Goal: Information Seeking & Learning: Check status

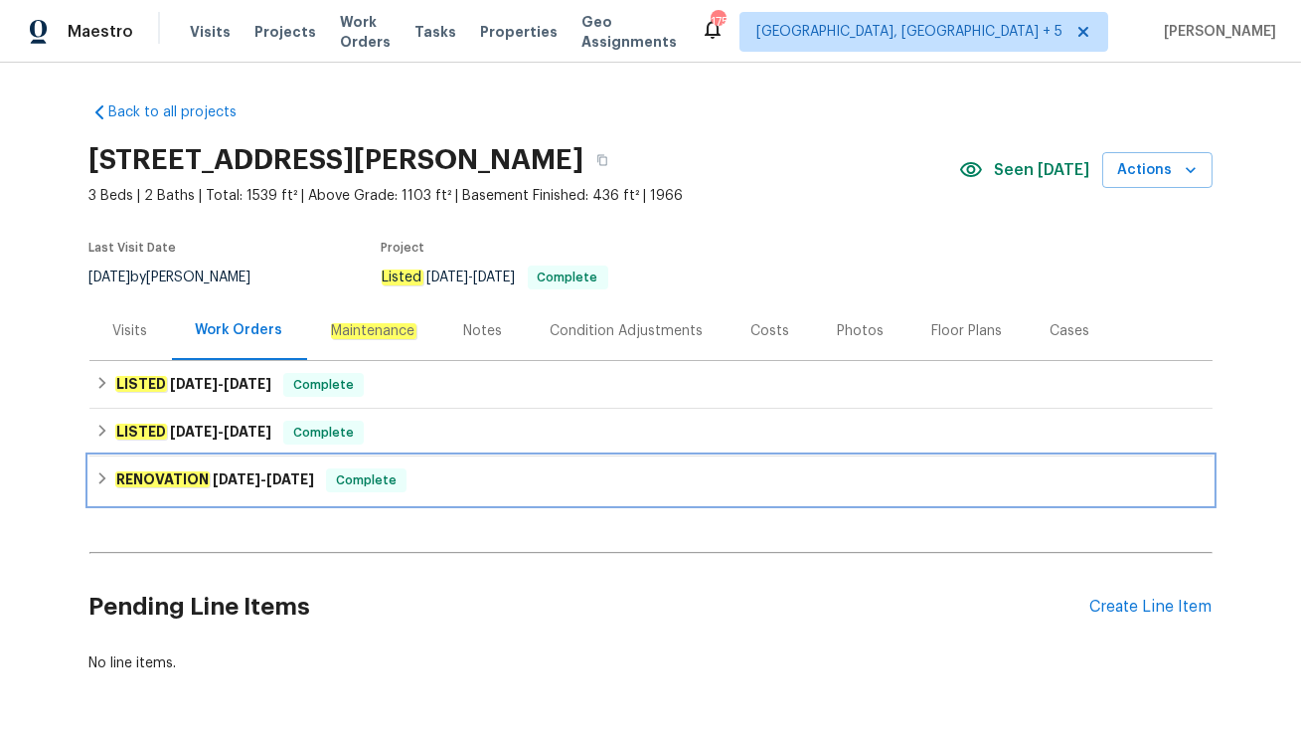
click at [431, 486] on div "RENOVATION [DATE] - [DATE] Complete" at bounding box center [650, 480] width 1111 height 24
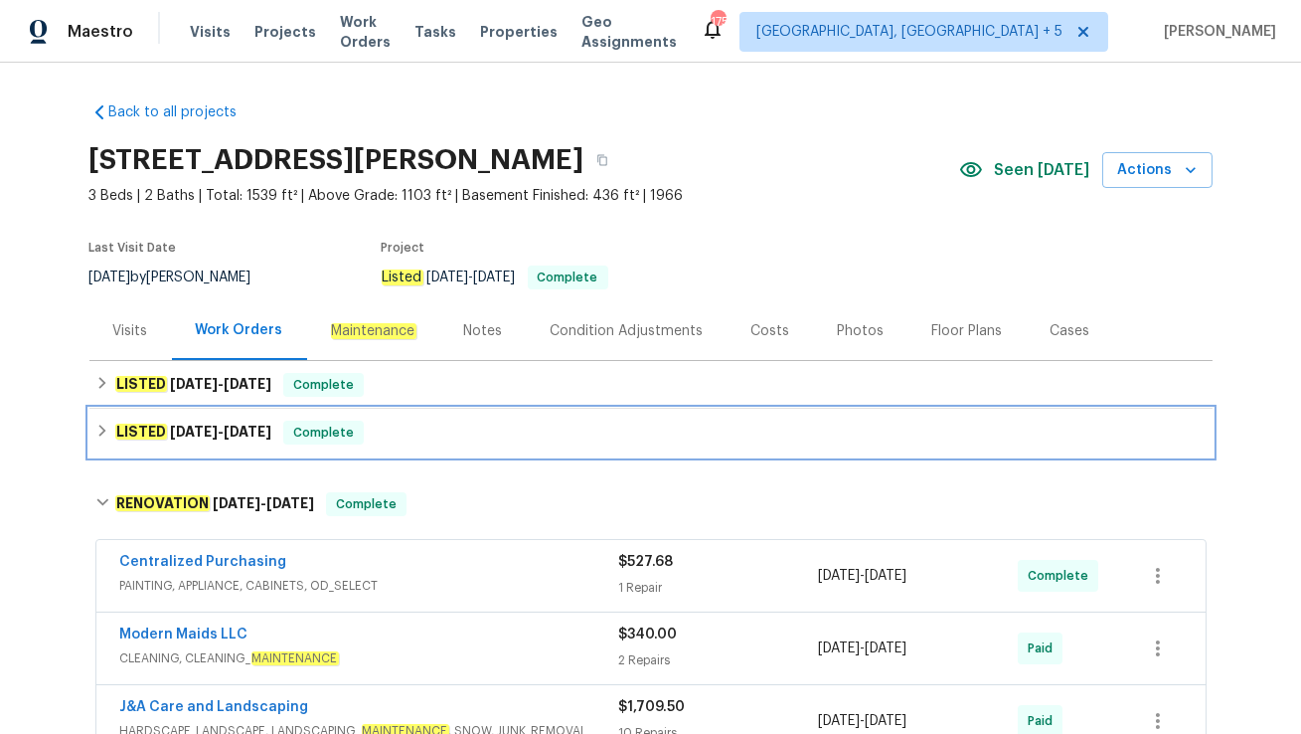
click at [449, 433] on div "LISTED [DATE] - [DATE] Complete" at bounding box center [650, 432] width 1111 height 24
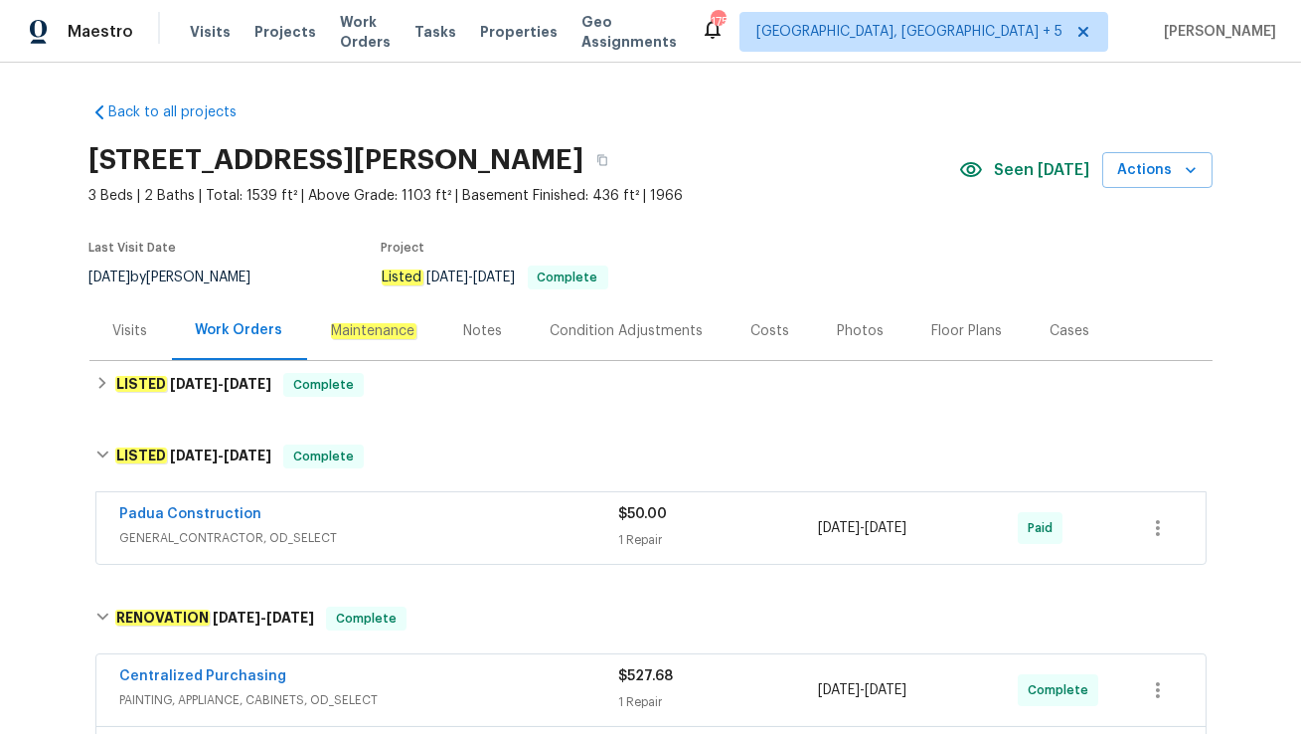
click at [406, 531] on span "GENERAL_CONTRACTOR, OD_SELECT" at bounding box center [369, 538] width 499 height 20
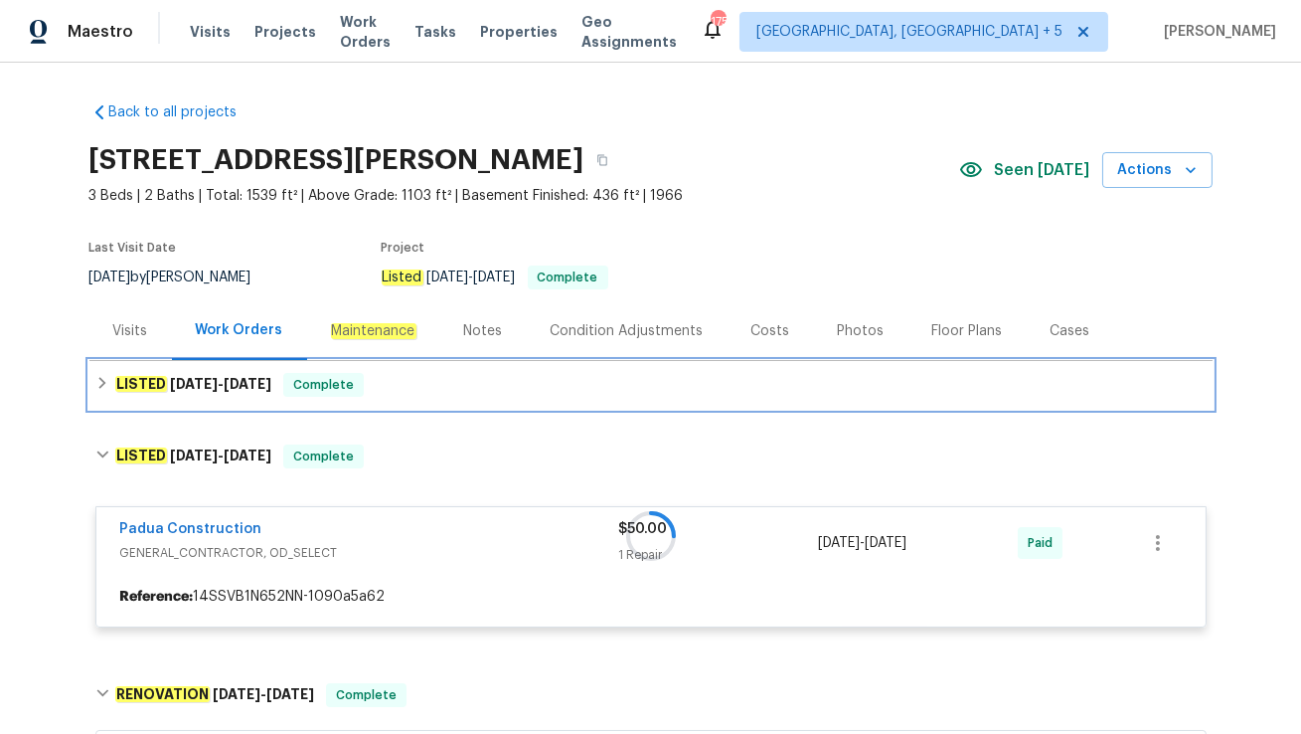
click at [415, 364] on div "LISTED [DATE] - [DATE] Complete" at bounding box center [650, 385] width 1123 height 48
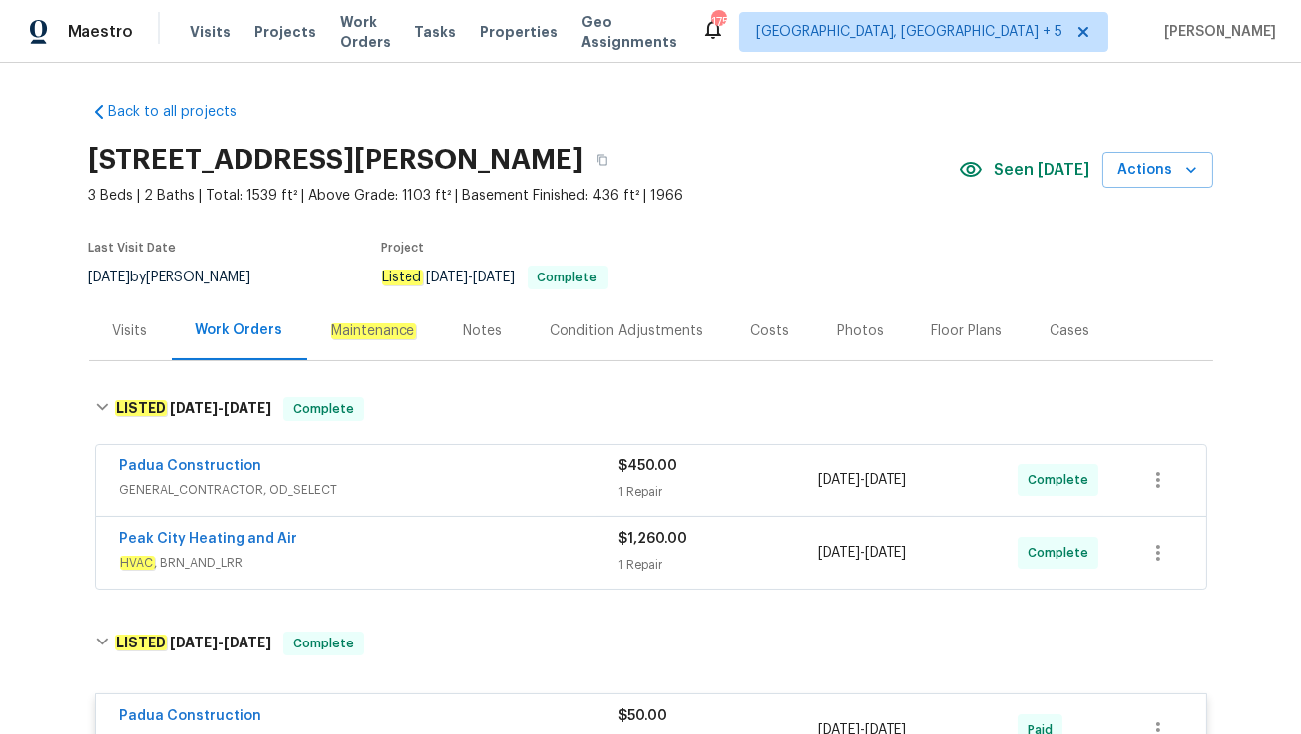
click at [398, 542] on div "Peak City Heating and Air" at bounding box center [369, 541] width 499 height 24
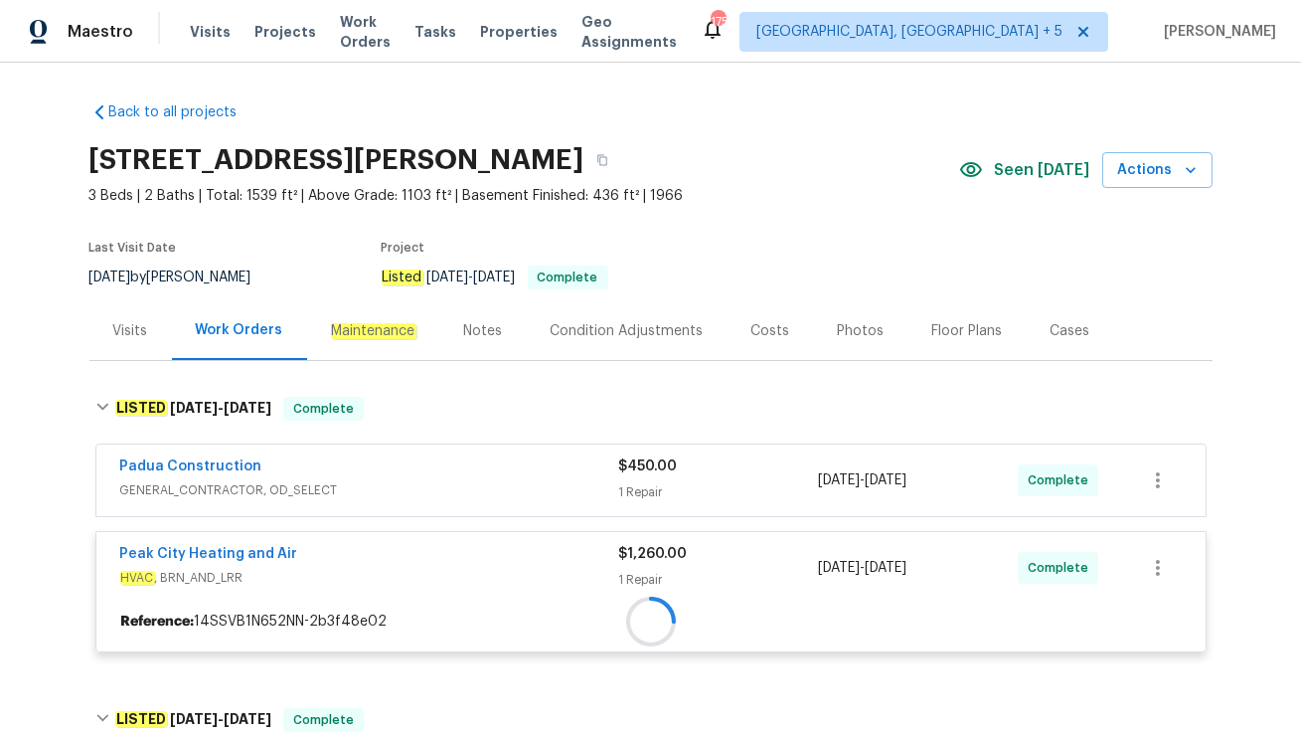
click at [415, 603] on div at bounding box center [650, 621] width 1109 height 36
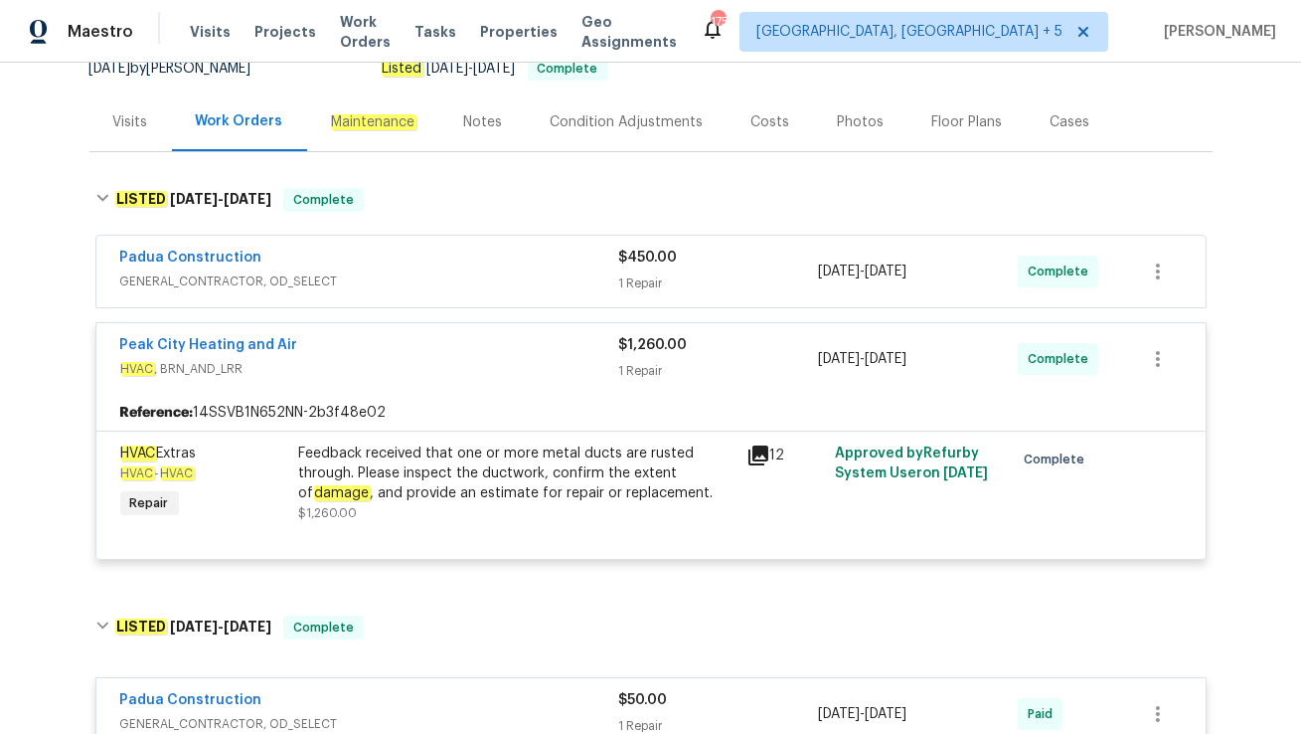
scroll to position [212, 0]
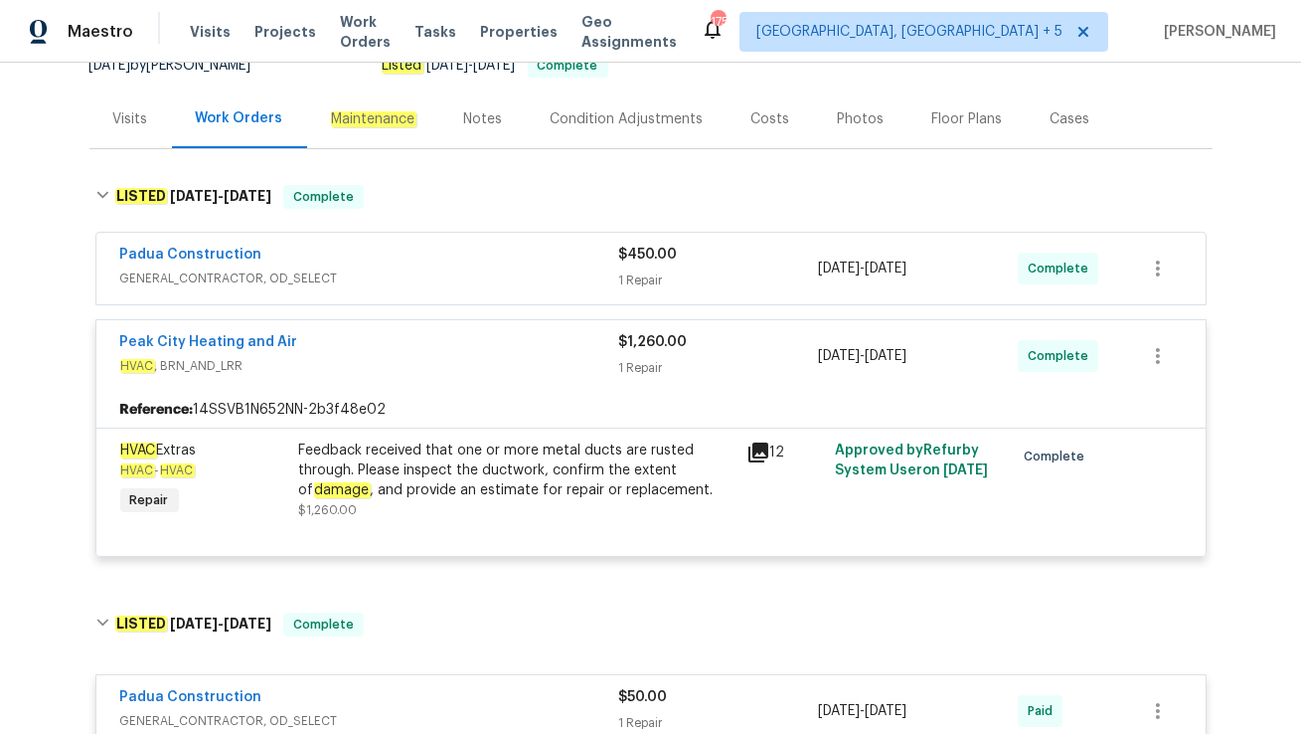
click at [393, 260] on div "Padua Construction" at bounding box center [369, 257] width 499 height 24
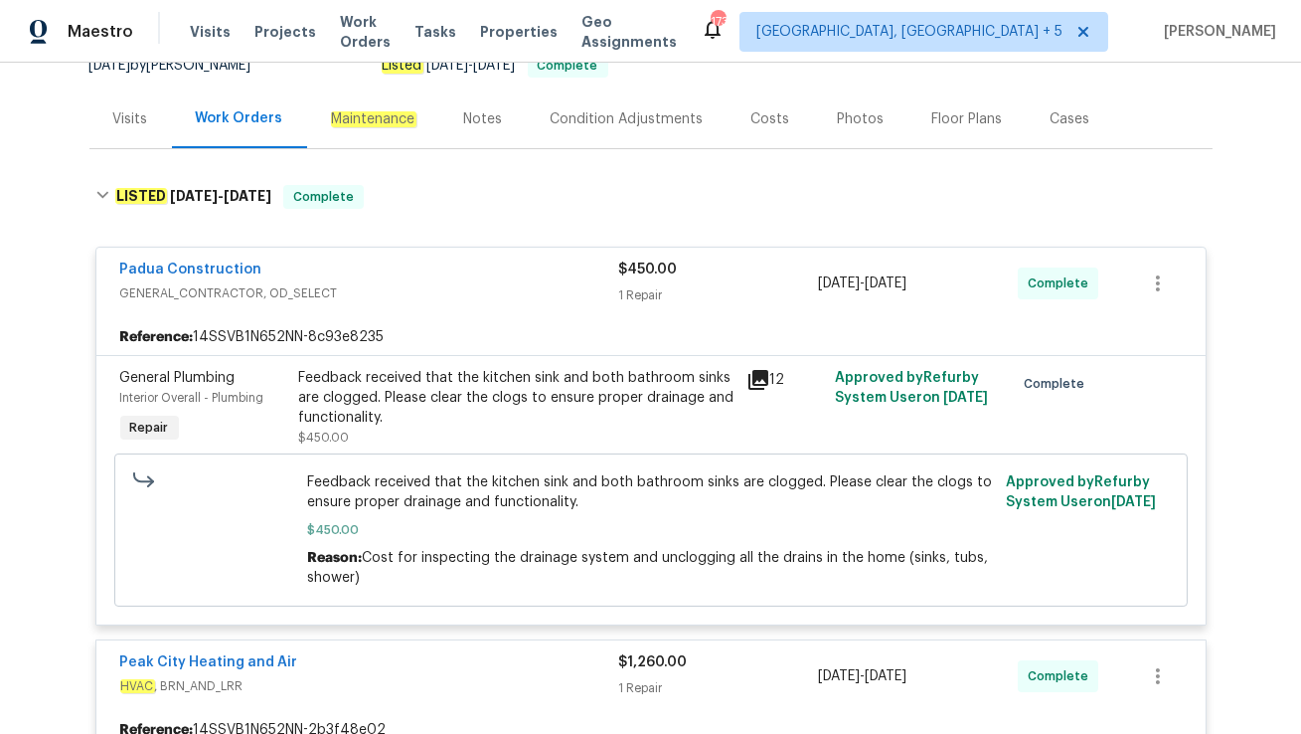
click at [132, 134] on div "Visits" at bounding box center [130, 118] width 83 height 59
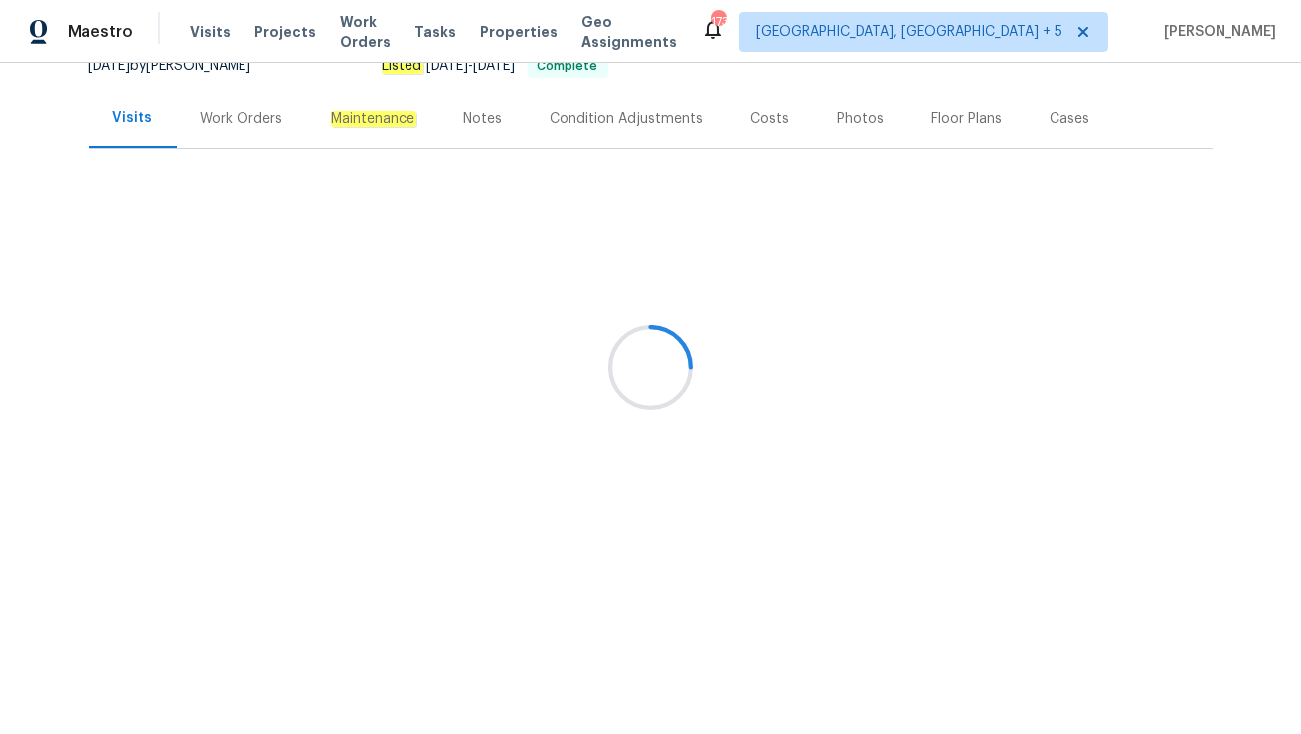
scroll to position [139, 0]
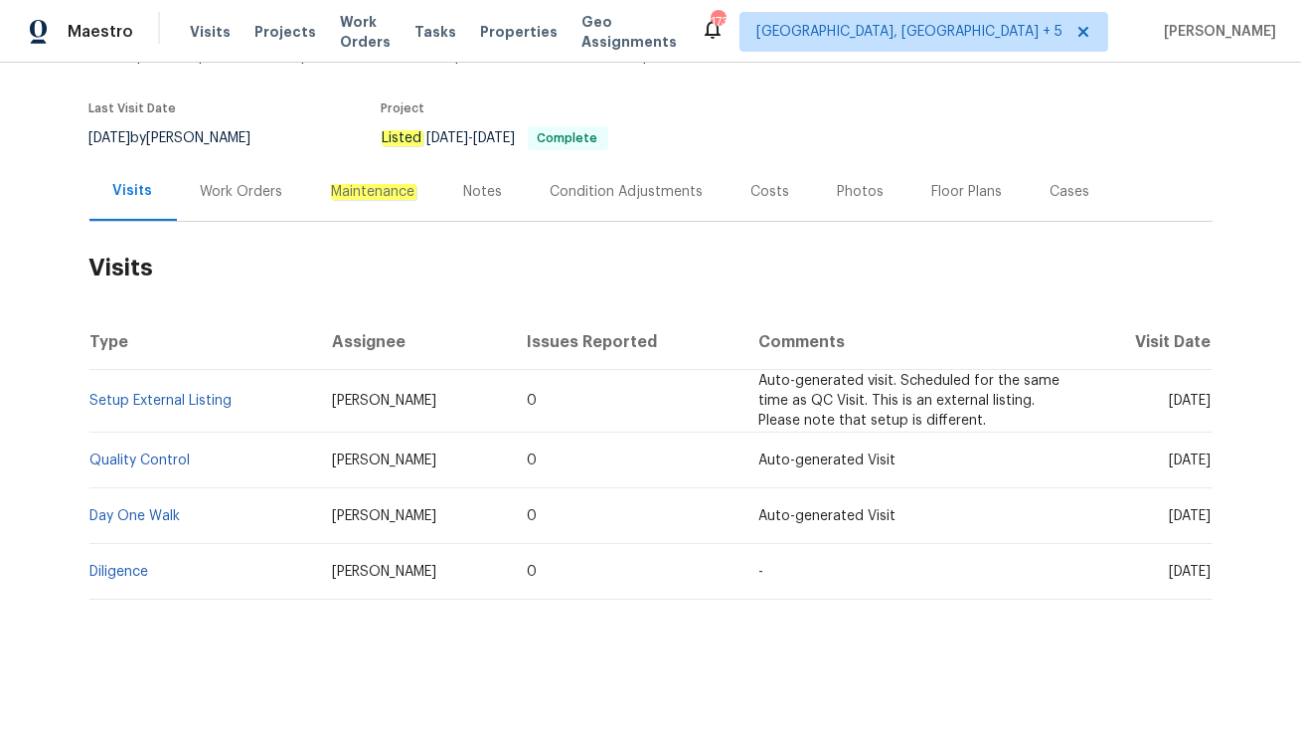
click at [259, 189] on div "Work Orders" at bounding box center [242, 192] width 83 height 20
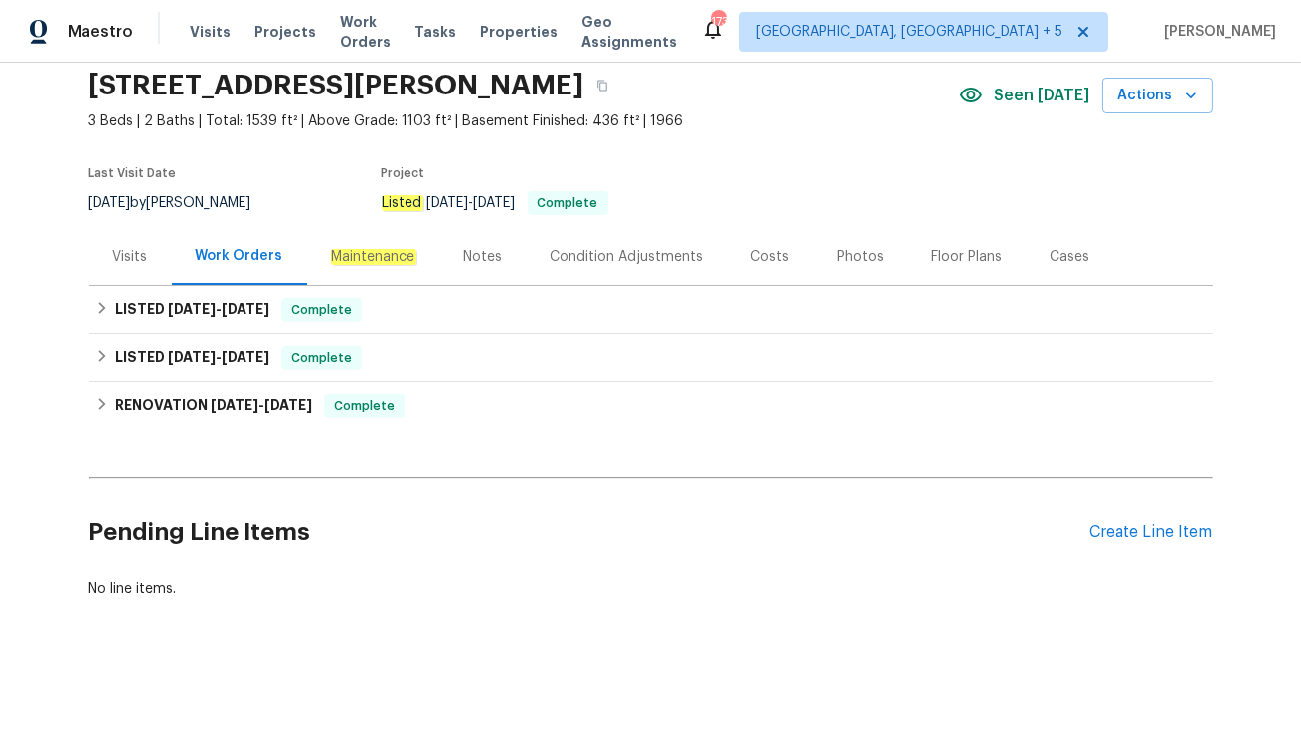
scroll to position [74, 0]
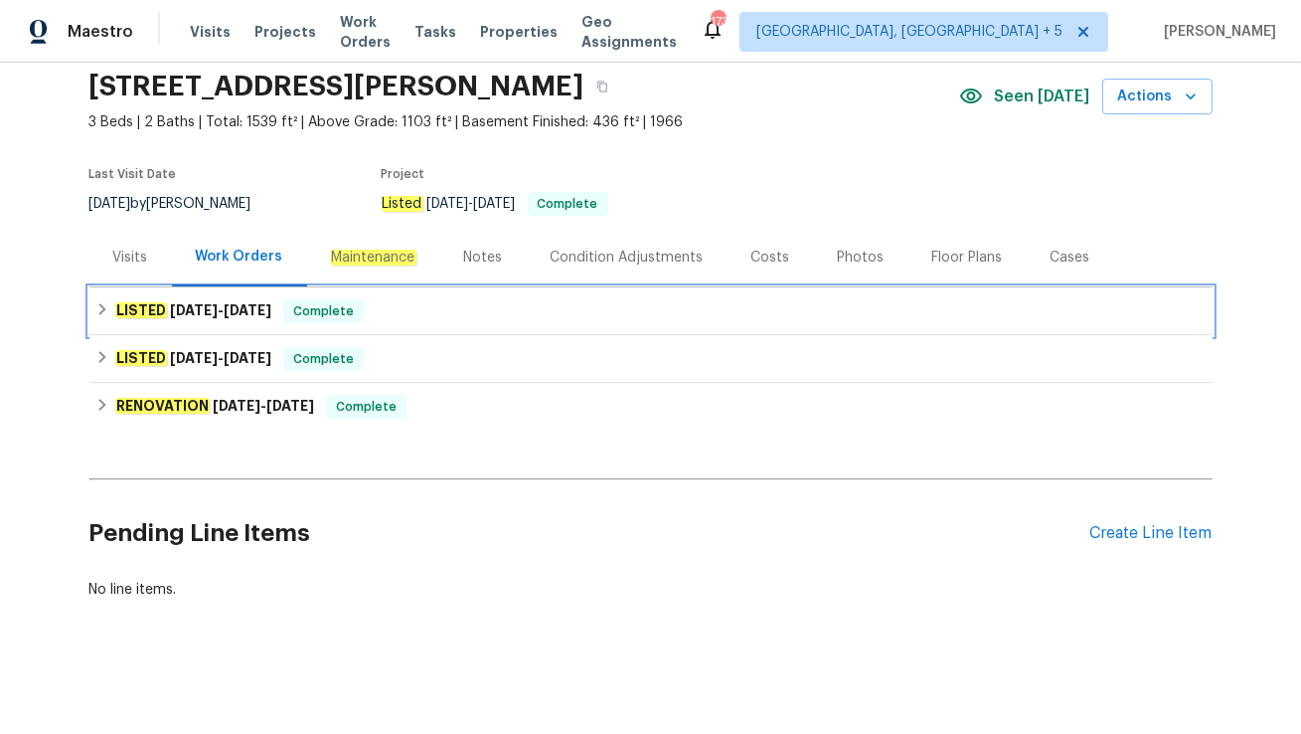
click at [260, 310] on span "10/2/25" at bounding box center [248, 310] width 48 height 14
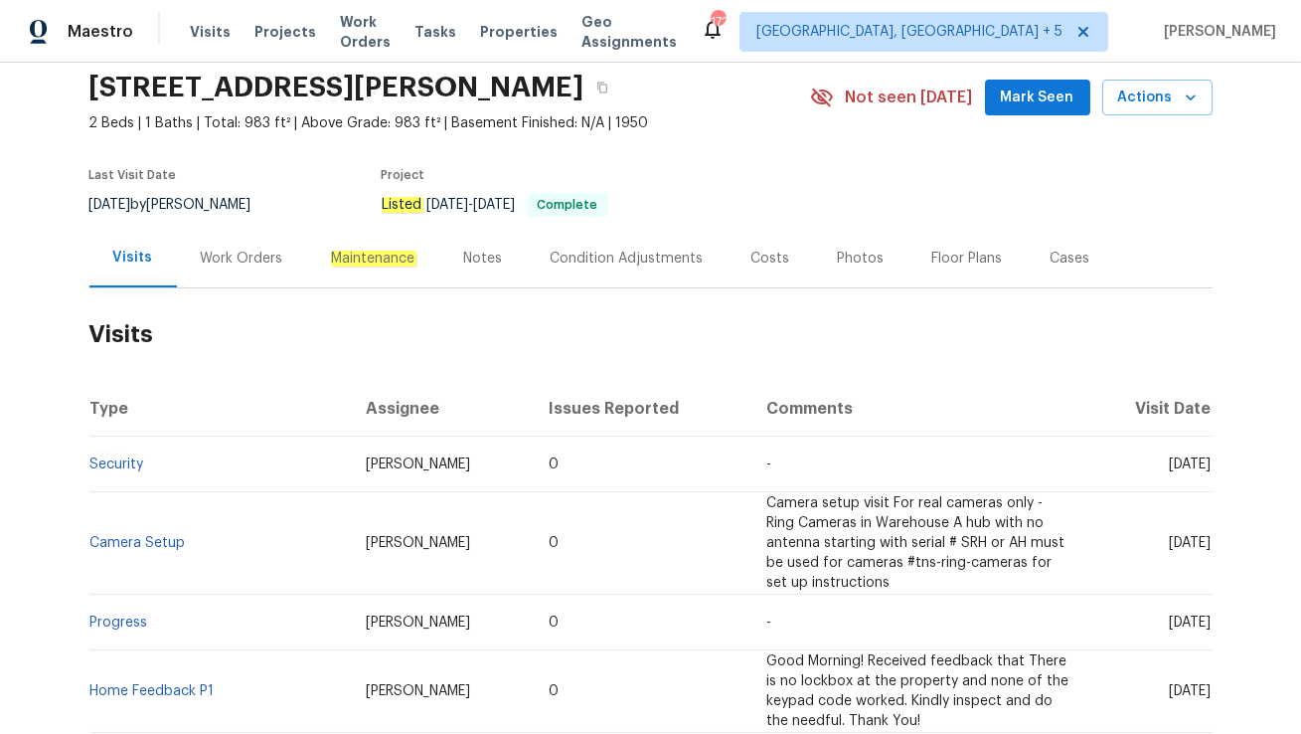
scroll to position [74, 0]
